Goal: Task Accomplishment & Management: Use online tool/utility

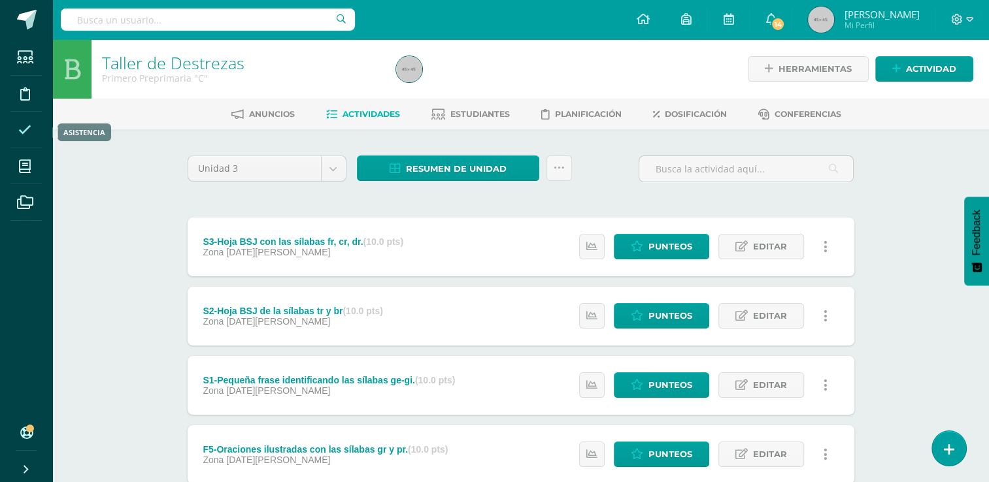
click at [26, 127] on icon at bounding box center [24, 130] width 13 height 13
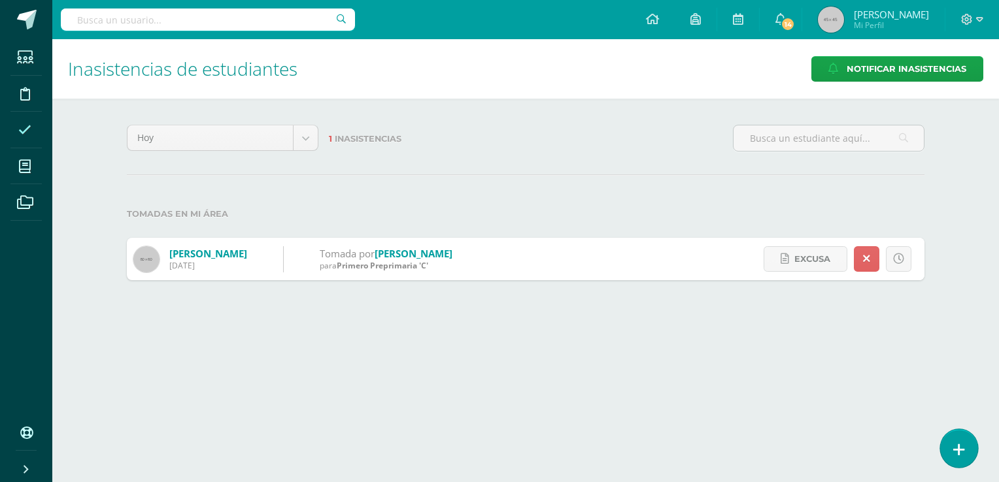
click at [958, 448] on icon at bounding box center [959, 449] width 12 height 15
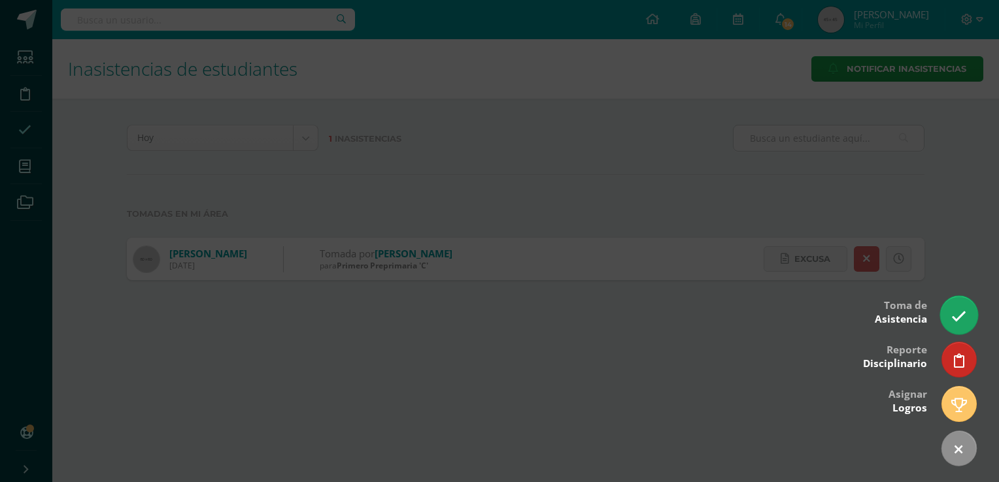
click at [959, 321] on icon at bounding box center [958, 316] width 15 height 15
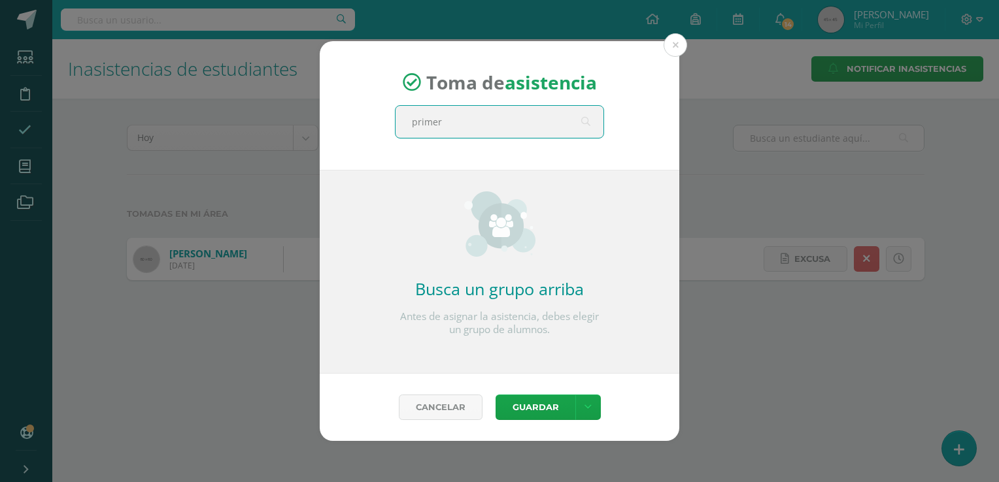
type input "primero"
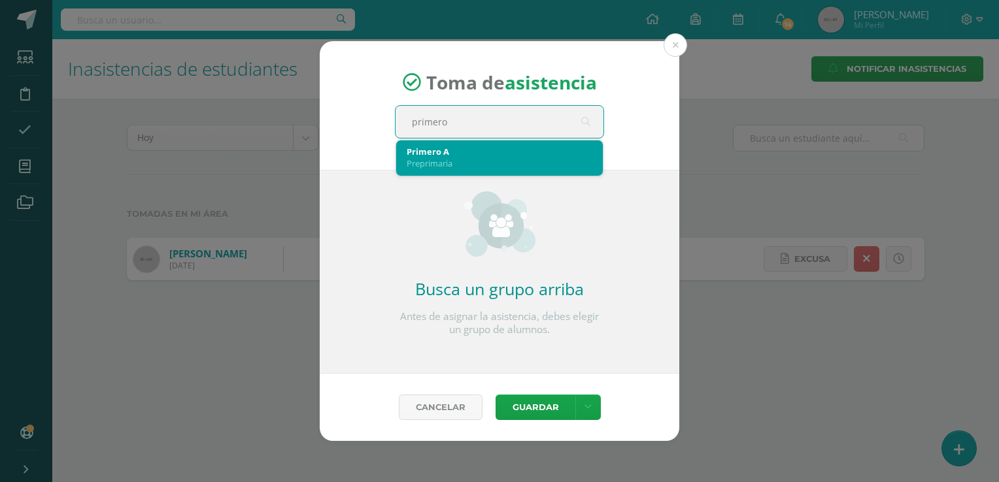
click at [514, 165] on div "Preprimaria" at bounding box center [499, 163] width 186 height 12
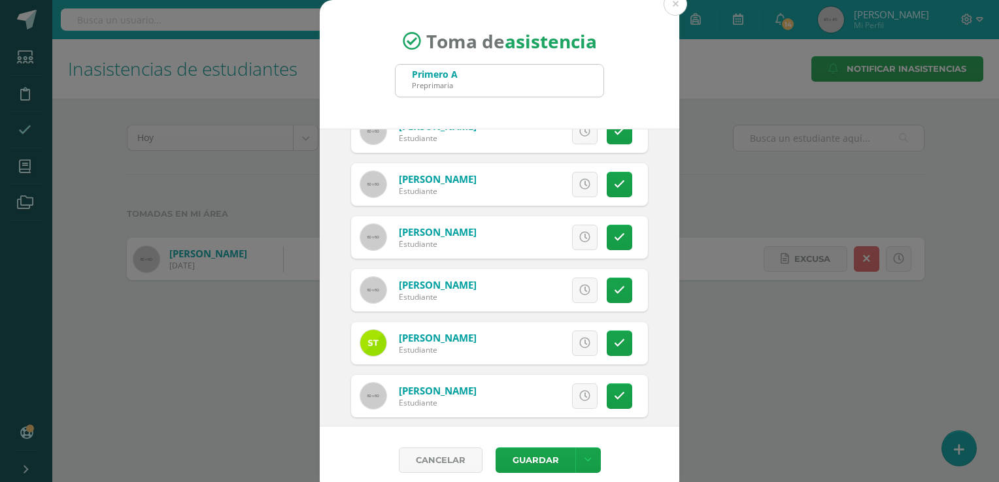
scroll to position [883, 0]
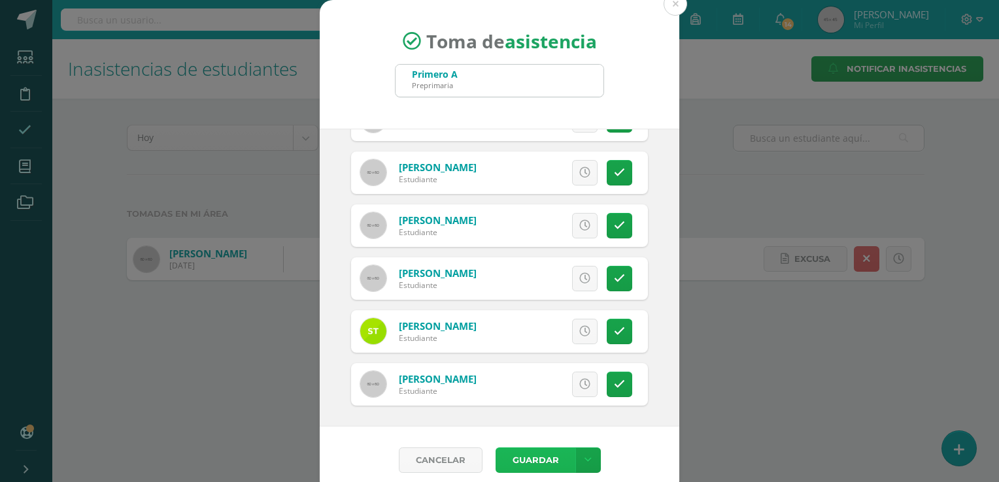
click at [535, 457] on button "Guardar" at bounding box center [535, 460] width 80 height 25
